Goal: Transaction & Acquisition: Purchase product/service

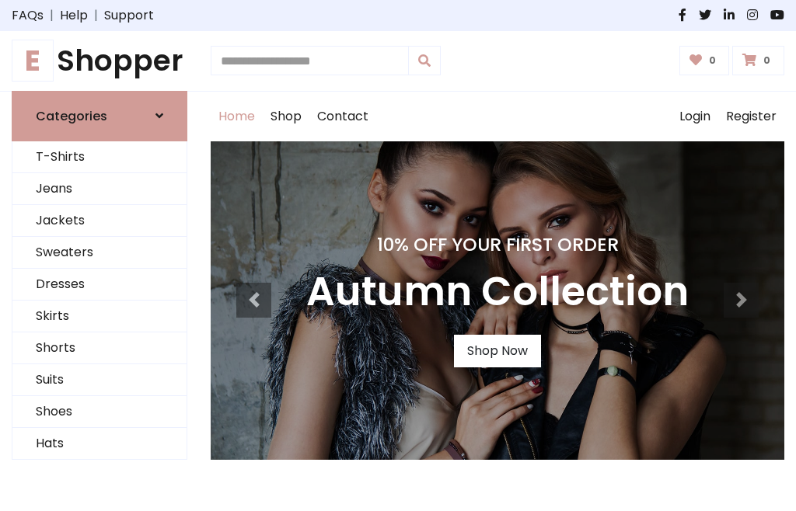
click at [398, 256] on h4 "10% Off Your First Order" at bounding box center [497, 245] width 382 height 22
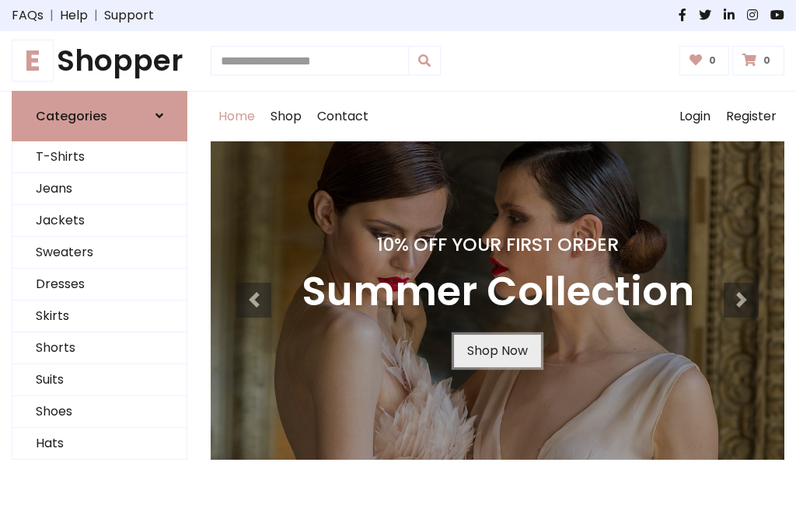
click at [497, 351] on link "Shop Now" at bounding box center [497, 351] width 87 height 33
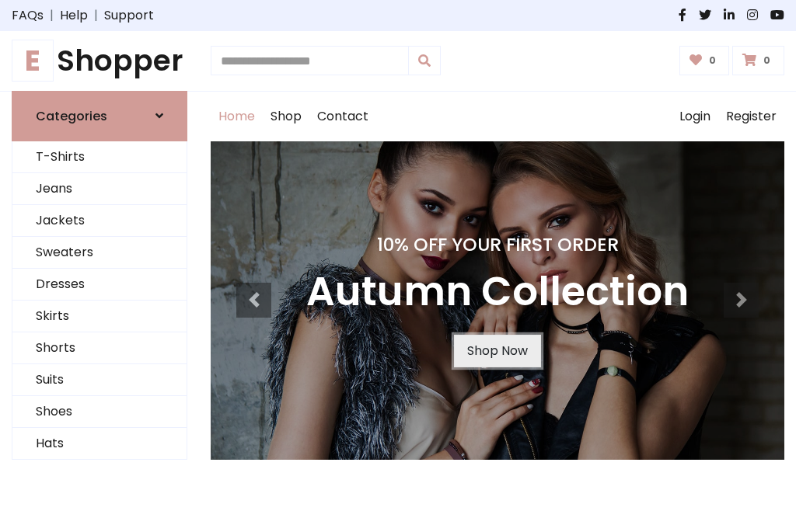
click at [497, 351] on link "Shop Now" at bounding box center [497, 351] width 87 height 33
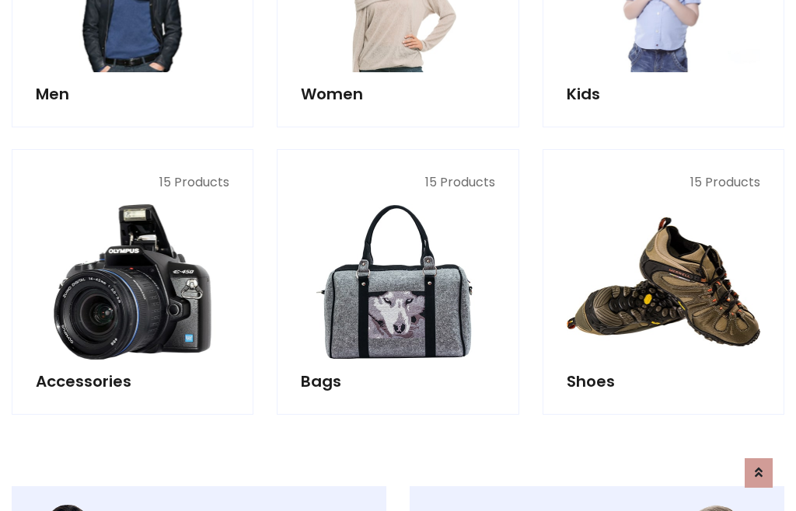
scroll to position [1550, 0]
